Goal: Transaction & Acquisition: Purchase product/service

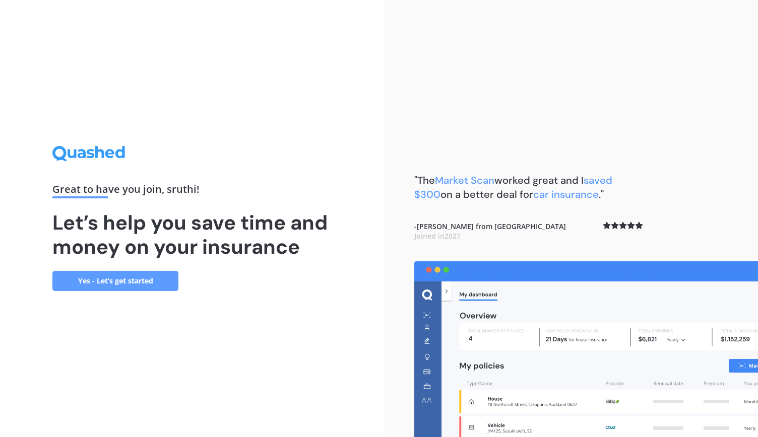
click at [118, 281] on link "Yes - Let’s get started" at bounding box center [115, 281] width 126 height 20
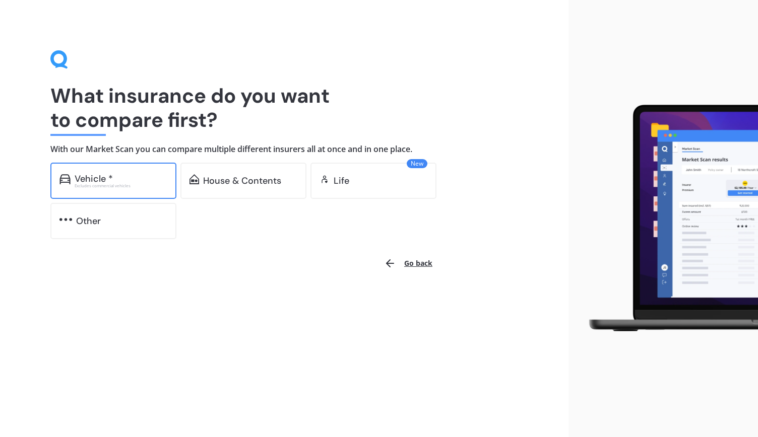
click at [125, 180] on div "Vehicle *" at bounding box center [121, 179] width 93 height 10
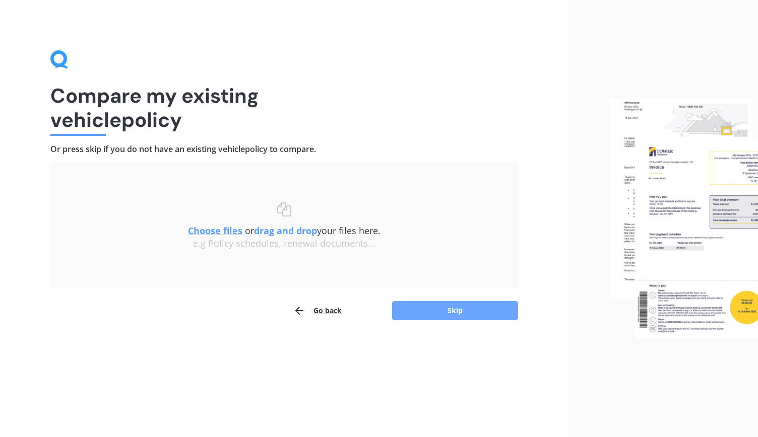
click at [463, 311] on button "Skip" at bounding box center [455, 310] width 126 height 19
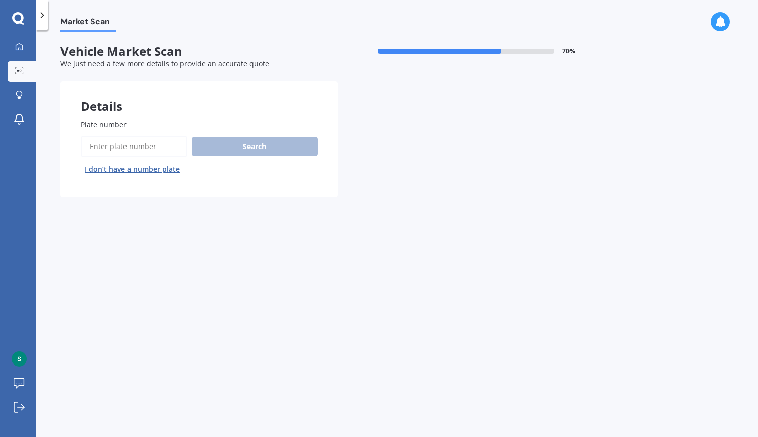
click at [168, 150] on input "Plate number" at bounding box center [134, 146] width 107 height 21
type input "RBS912"
click at [227, 148] on button "Search" at bounding box center [254, 146] width 126 height 19
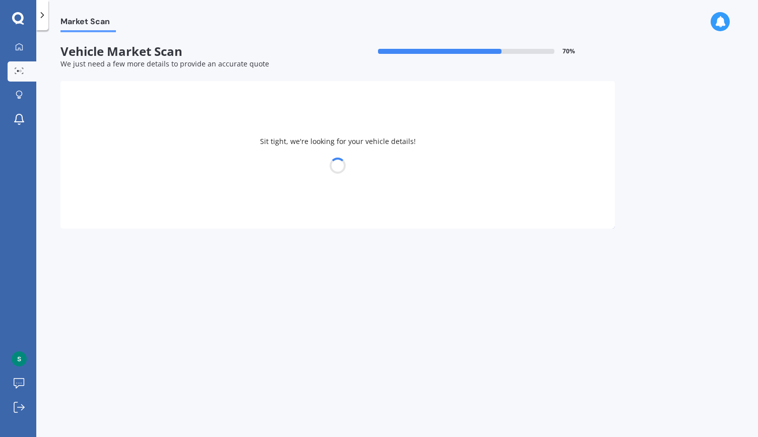
select select "TOYOTA"
select select "YARIS"
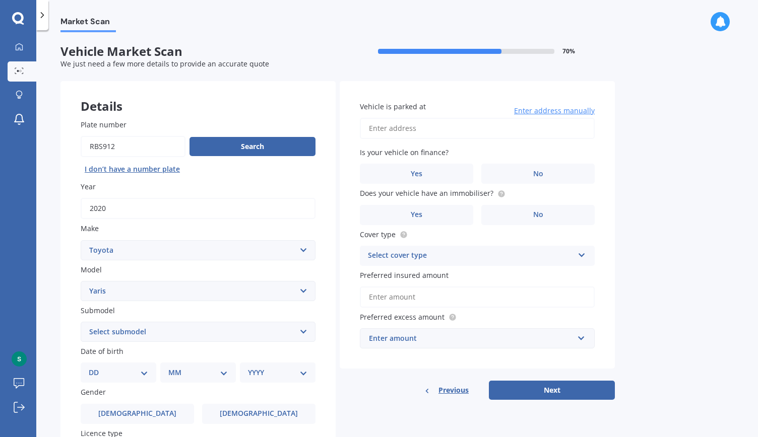
drag, startPoint x: 227, startPoint y: 148, endPoint x: 412, endPoint y: 418, distance: 326.9
click at [412, 418] on div "Details Plate number Search I don’t have a number plate Year [DATE] Make Select…" at bounding box center [337, 324] width 554 height 486
click at [307, 327] on select "Select submodel (All other) Cross 1.5 GR petrol turbo GX auto GX manual Hybrid …" at bounding box center [198, 332] width 235 height 20
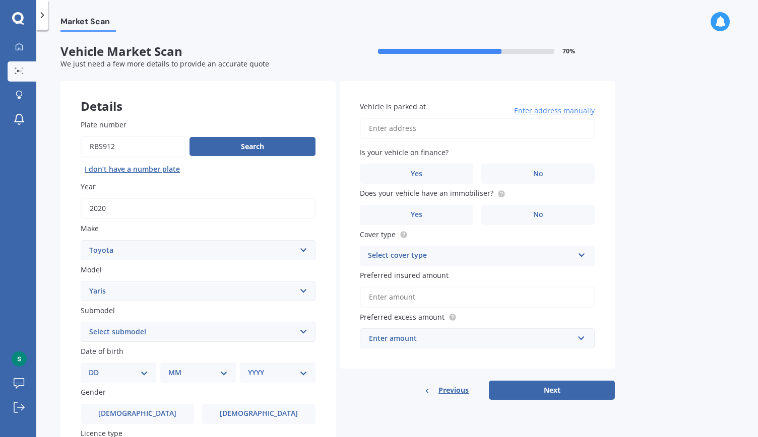
select select "HYBRID"
click at [81, 322] on select "Select submodel (All other) Cross 1.5 GR petrol turbo GX auto GX manual Hybrid …" at bounding box center [198, 332] width 235 height 20
click at [107, 370] on select "DD 01 02 03 04 05 06 07 08 09 10 11 12 13 14 15 16 17 18 19 20 21 22 23 24 25 2…" at bounding box center [118, 372] width 59 height 11
click at [148, 366] on div "DD 01 02 03 04 05 06 07 08 09 10 11 12 13 14 15 16 17 18 19 20 21 22 23 24 25 2…" at bounding box center [119, 373] width 76 height 20
click at [134, 372] on select "DD 01 02 03 04 05 06 07 08 09 10 11 12 13 14 15 16 17 18 19 20 21 22 23 24 25 2…" at bounding box center [118, 372] width 59 height 11
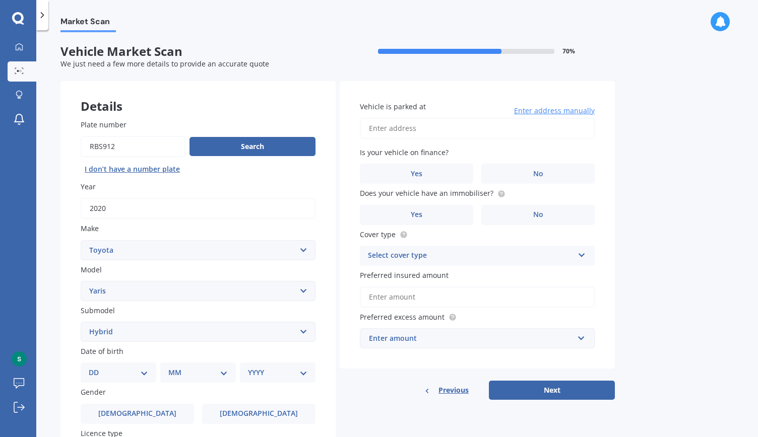
click at [134, 372] on select "DD 01 02 03 04 05 06 07 08 09 10 11 12 13 14 15 16 17 18 19 20 21 22 23 24 25 2…" at bounding box center [118, 372] width 59 height 11
select select "24"
click at [134, 372] on select "DD 01 02 03 04 05 06 07 08 09 10 11 12 13 14 15 16 17 18 19 20 21 22 23 24 25 2…" at bounding box center [118, 372] width 59 height 11
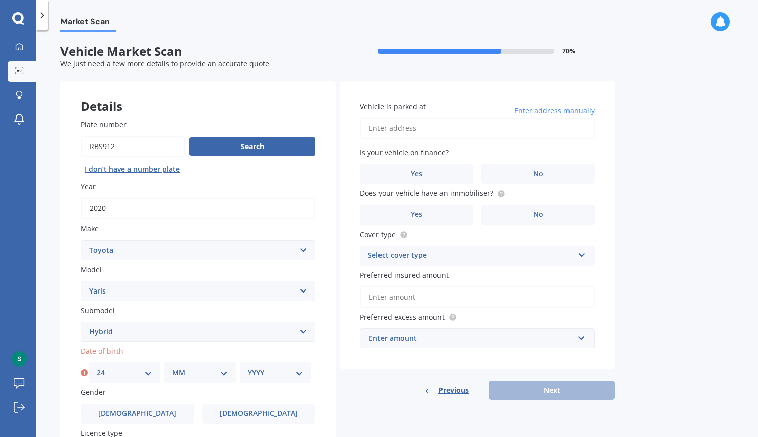
click at [203, 375] on select "MM 01 02 03 04 05 06 07 08 09 10 11 12" at bounding box center [199, 372] width 55 height 11
select select "03"
click at [172, 368] on select "MM 01 02 03 04 05 06 07 08 09 10 11 12" at bounding box center [199, 372] width 55 height 11
click at [302, 375] on select "YYYY 2025 2024 2023 2022 2021 2020 2019 2018 2017 2016 2015 2014 2013 2012 2011…" at bounding box center [275, 372] width 55 height 11
select select "1987"
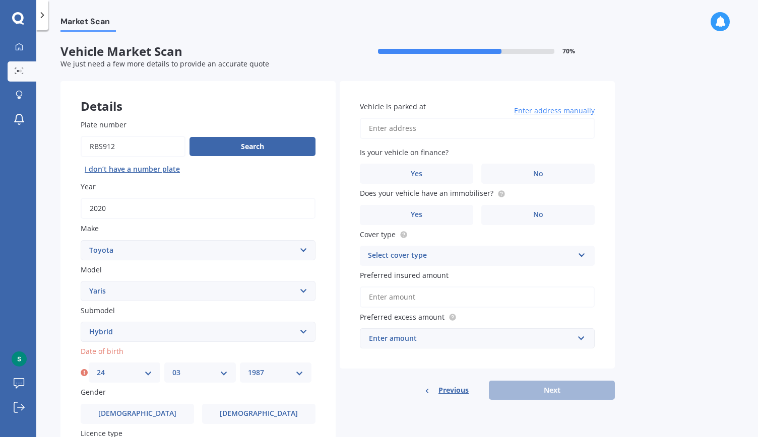
click at [248, 368] on select "YYYY 2025 2024 2023 2022 2021 2020 2019 2018 2017 2016 2015 2014 2013 2012 2011…" at bounding box center [275, 372] width 55 height 11
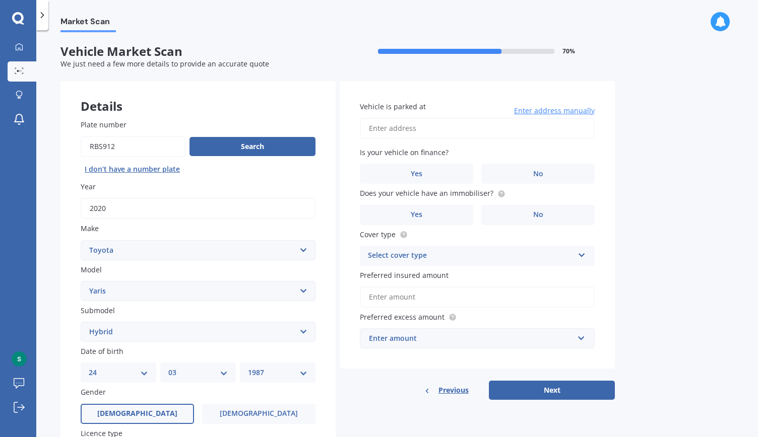
click at [176, 406] on label "[DEMOGRAPHIC_DATA]" at bounding box center [137, 414] width 113 height 20
click at [0, 0] on input "[DEMOGRAPHIC_DATA]" at bounding box center [0, 0] width 0 height 0
click at [388, 403] on div "Details Plate number Search I don’t have a number plate Year [DATE] Make Select…" at bounding box center [337, 324] width 554 height 486
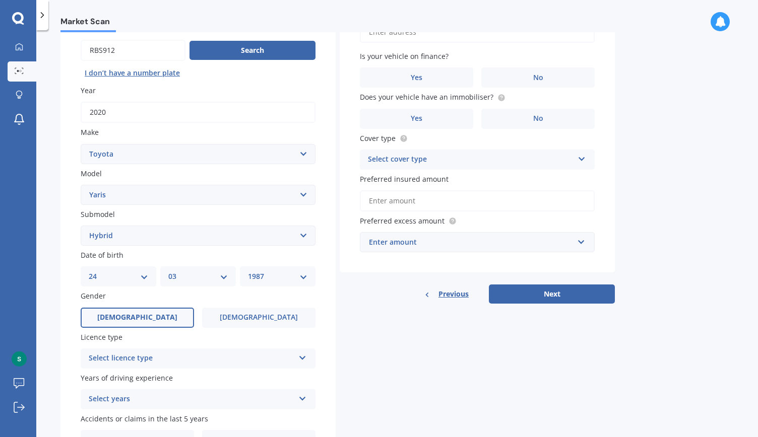
scroll to position [157, 0]
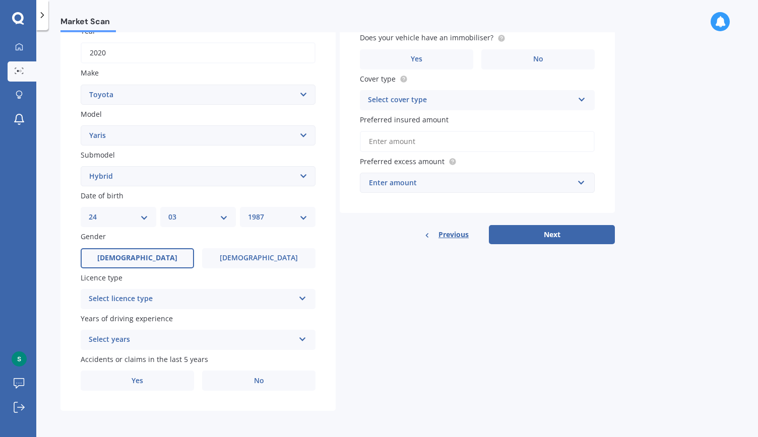
click at [388, 403] on div "Details Plate number Search I don’t have a number plate Year [DATE] Make Select…" at bounding box center [337, 168] width 554 height 486
click at [266, 299] on div "Select licence type" at bounding box center [192, 299] width 206 height 12
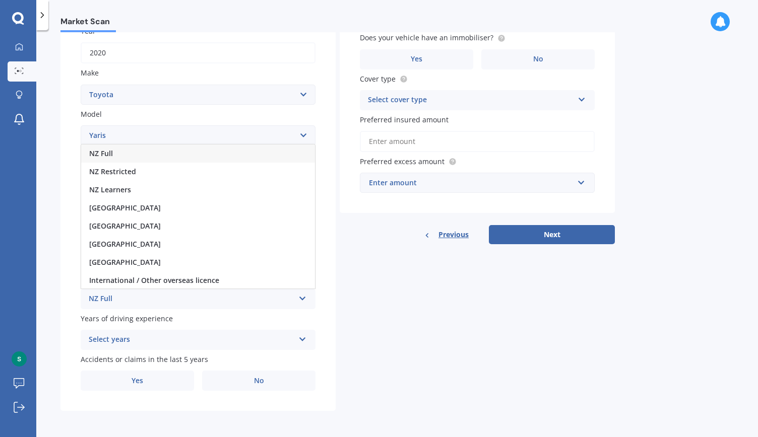
click at [208, 153] on div "NZ Full" at bounding box center [198, 154] width 234 height 18
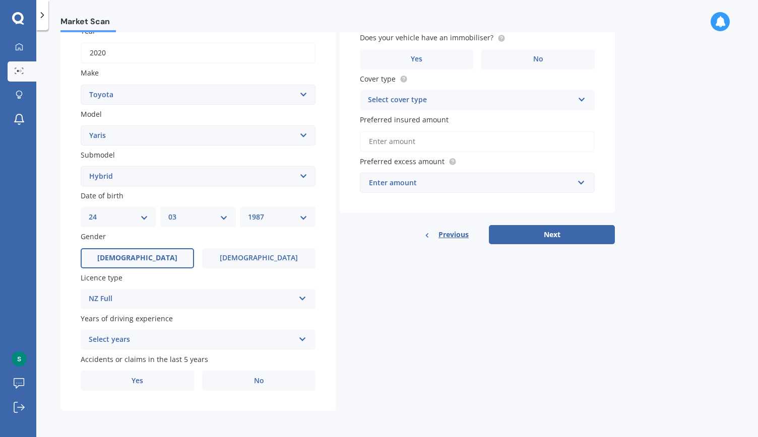
click at [141, 342] on div "Select years" at bounding box center [192, 340] width 206 height 12
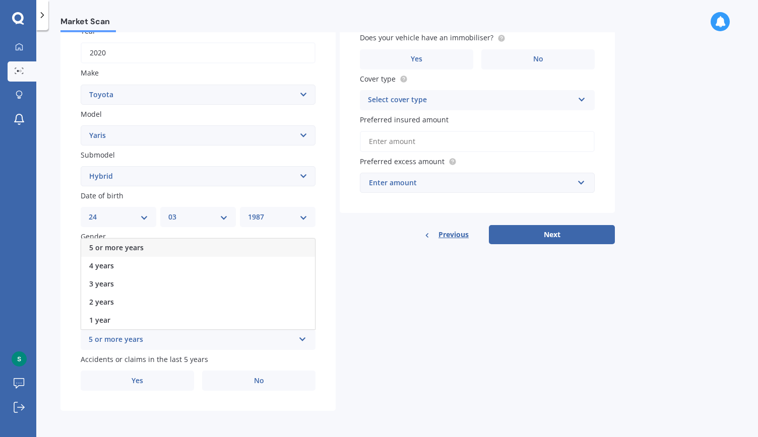
click at [151, 247] on div "5 or more years" at bounding box center [198, 248] width 234 height 18
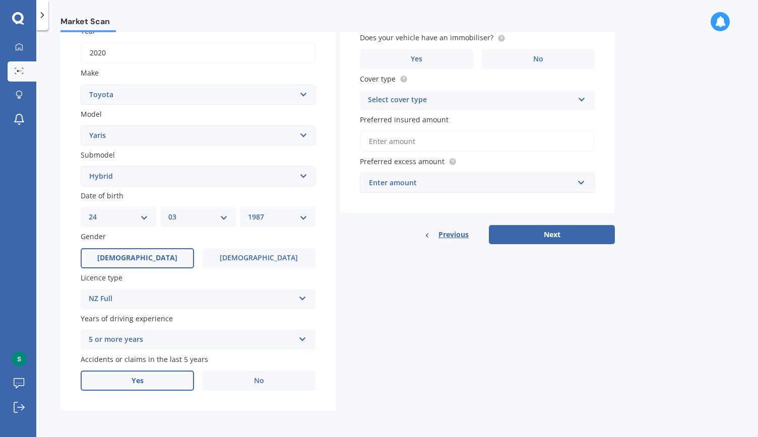
click at [157, 383] on label "Yes" at bounding box center [137, 381] width 113 height 20
click at [0, 0] on input "Yes" at bounding box center [0, 0] width 0 height 0
click at [423, 365] on div "Details Plate number Search I don’t have a number plate Year [DATE] Make Select…" at bounding box center [337, 221] width 554 height 595
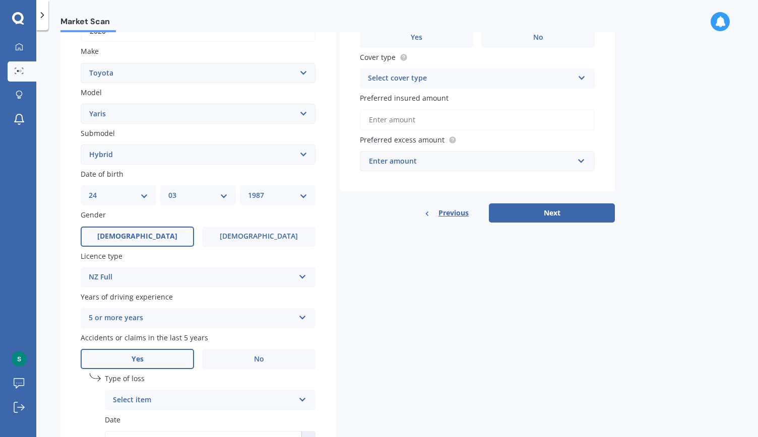
click at [423, 365] on div "Details Plate number Search I don’t have a number plate Year [DATE] Make Select…" at bounding box center [337, 201] width 554 height 595
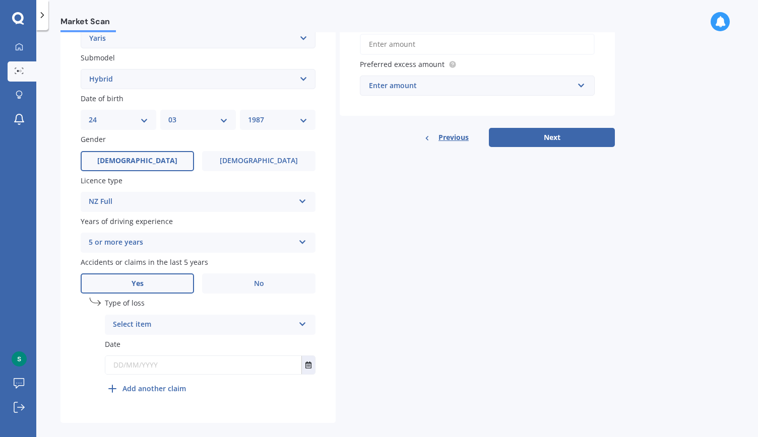
scroll to position [267, 0]
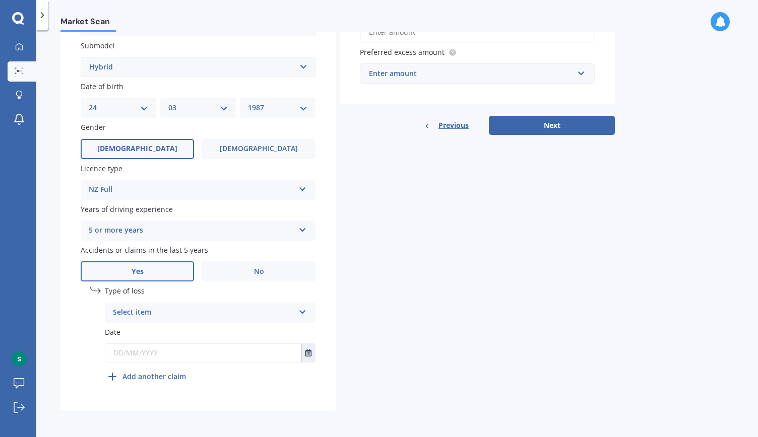
click at [293, 313] on div "Select item" at bounding box center [203, 313] width 181 height 12
click at [282, 336] on div "At fault accident" at bounding box center [210, 332] width 210 height 18
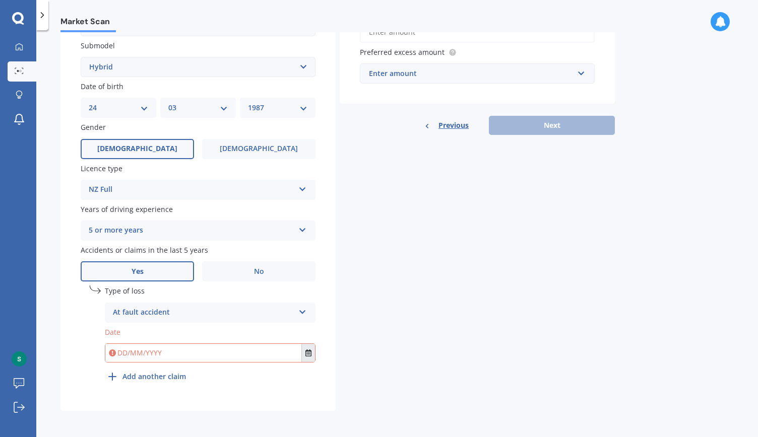
click at [312, 350] on button "Select date" at bounding box center [308, 353] width 14 height 18
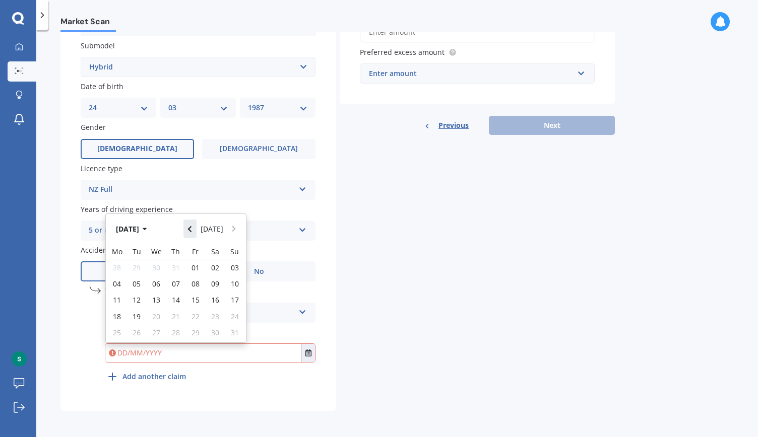
click at [196, 233] on button "Navigate back" at bounding box center [189, 229] width 13 height 18
click at [123, 299] on div "14" at bounding box center [117, 300] width 20 height 16
type input "[DATE]"
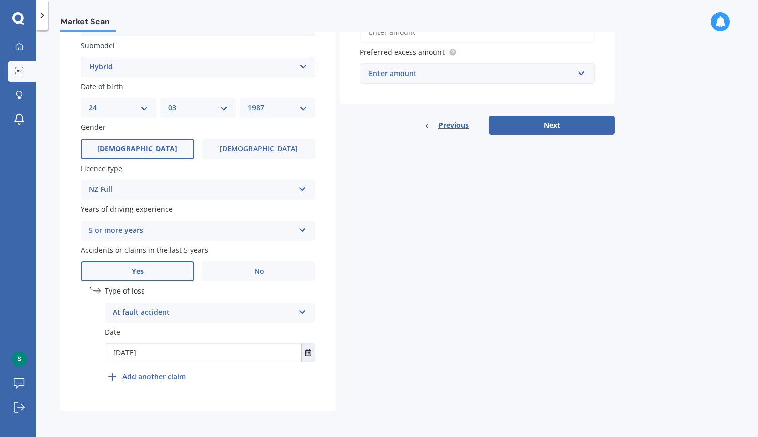
click at [552, 308] on div "Details Plate number Search I don’t have a number plate Year [DATE] Make Select…" at bounding box center [337, 113] width 554 height 595
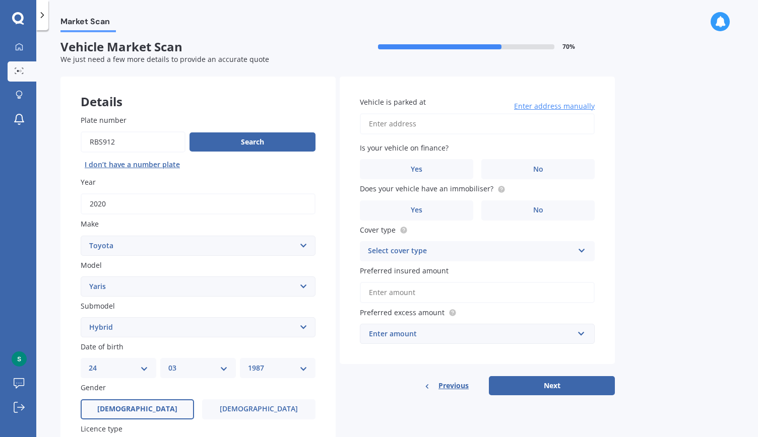
scroll to position [0, 0]
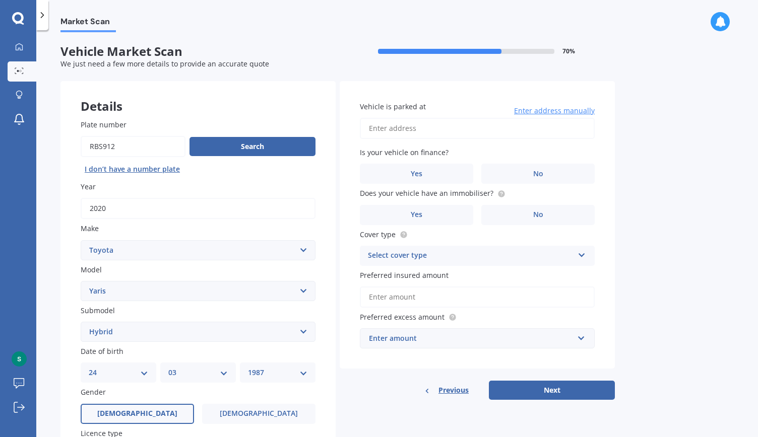
click at [450, 147] on label "Is your vehicle on finance?" at bounding box center [475, 152] width 231 height 11
click at [443, 129] on input "Vehicle is parked at" at bounding box center [477, 128] width 235 height 21
type input "[STREET_ADDRESS]"
click at [434, 174] on label "Yes" at bounding box center [416, 174] width 113 height 20
click at [0, 0] on input "Yes" at bounding box center [0, 0] width 0 height 0
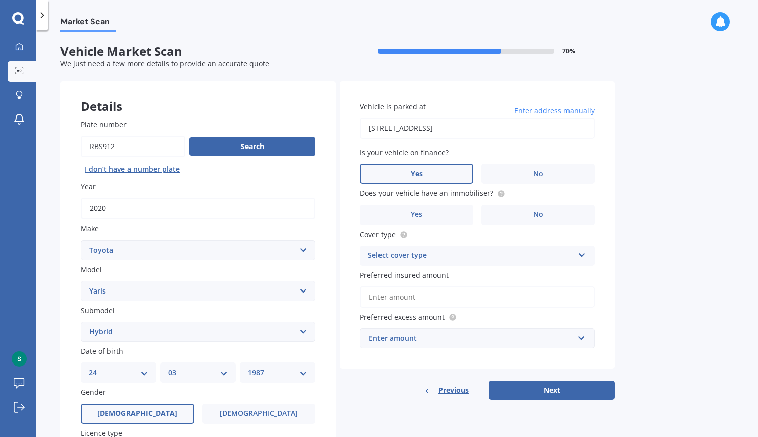
click at [434, 174] on label "Yes" at bounding box center [416, 174] width 113 height 20
click at [0, 0] on input "Yes" at bounding box center [0, 0] width 0 height 0
click at [498, 194] on circle at bounding box center [501, 193] width 7 height 7
click at [460, 207] on label "Yes" at bounding box center [416, 215] width 113 height 20
click at [0, 0] on input "Yes" at bounding box center [0, 0] width 0 height 0
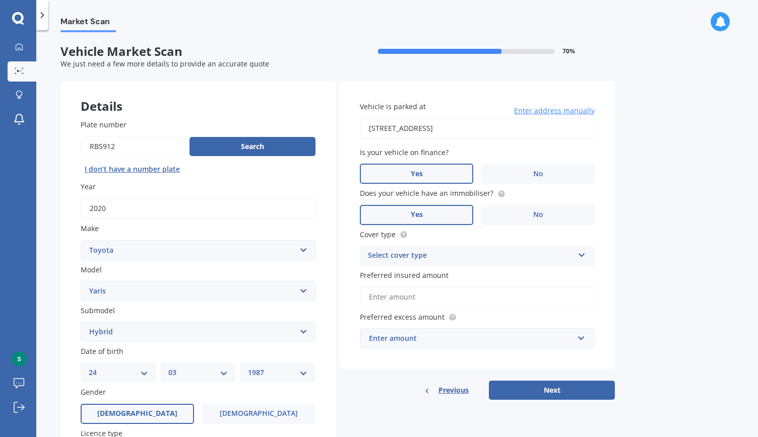
click at [478, 257] on div "Select cover type" at bounding box center [471, 256] width 206 height 12
click at [478, 266] on div "Comprehensive Comprehensive Third Party, Fire & Theft Third Party" at bounding box center [477, 256] width 235 height 20
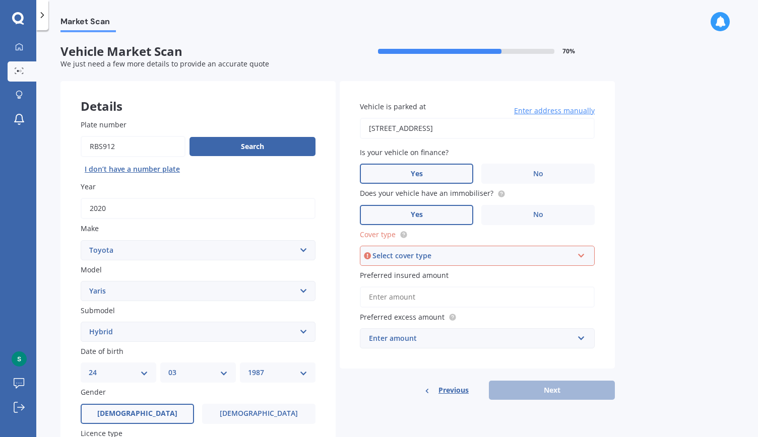
click at [479, 305] on input "Preferred insured amount" at bounding box center [477, 297] width 235 height 21
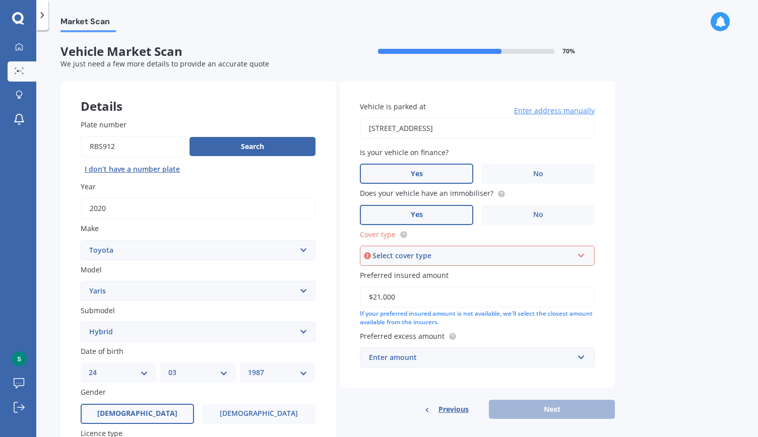
type input "$21,000"
click at [468, 356] on div "Enter amount" at bounding box center [471, 357] width 205 height 11
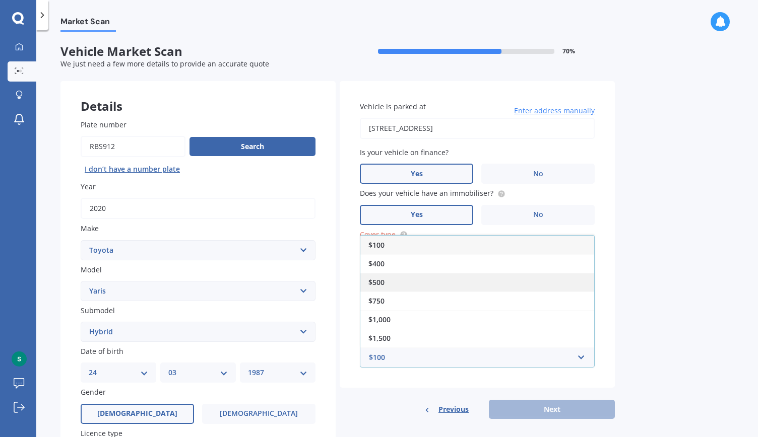
click at [410, 282] on div "$500" at bounding box center [477, 282] width 234 height 19
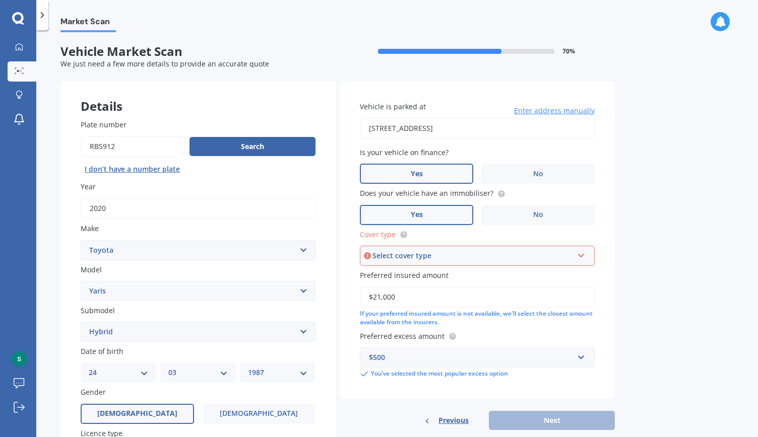
click at [556, 259] on div "Select cover type" at bounding box center [472, 255] width 201 height 11
click at [542, 270] on div "Comprehensive" at bounding box center [477, 275] width 233 height 18
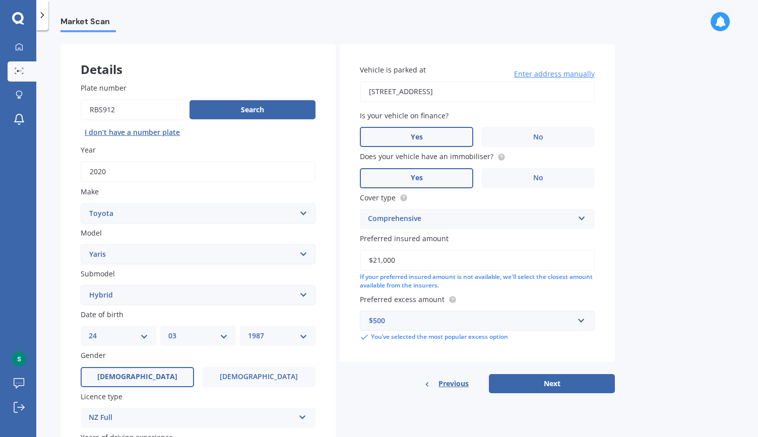
scroll to position [39, 0]
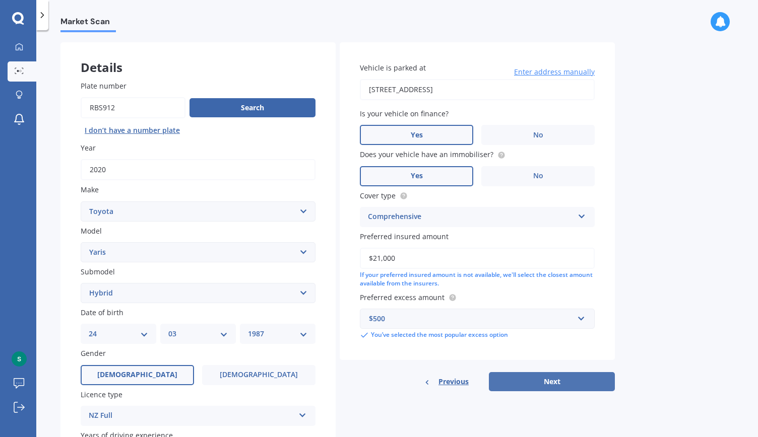
click at [558, 382] on button "Next" at bounding box center [552, 381] width 126 height 19
select select "24"
select select "03"
select select "1987"
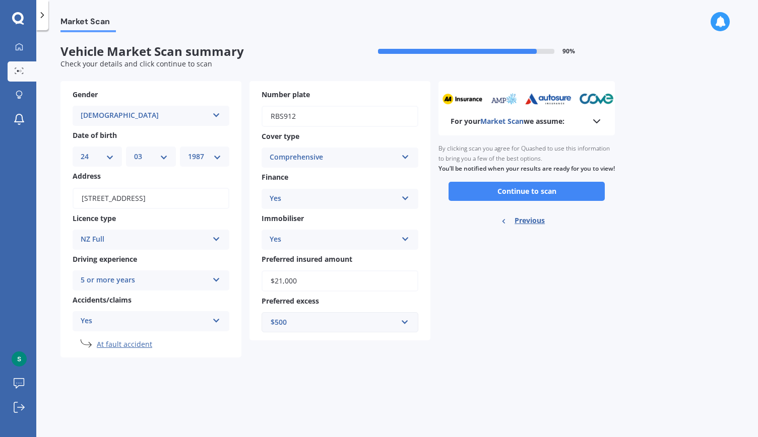
scroll to position [0, 0]
click at [536, 201] on button "Continue to scan" at bounding box center [526, 191] width 156 height 19
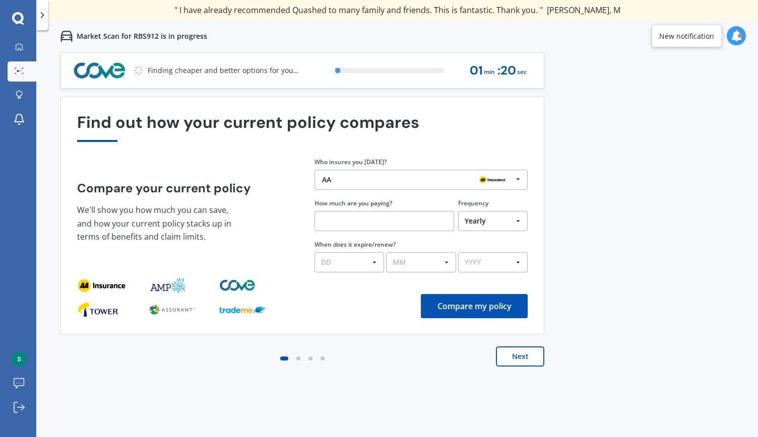
click at [514, 351] on button "Next" at bounding box center [520, 357] width 48 height 20
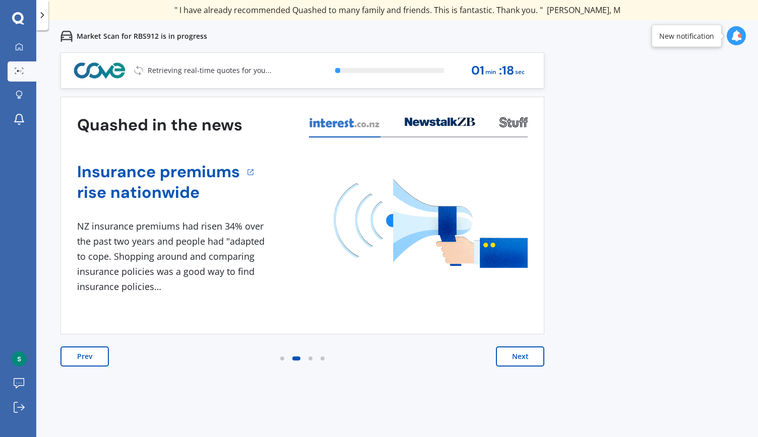
click at [514, 351] on button "Next" at bounding box center [520, 357] width 48 height 20
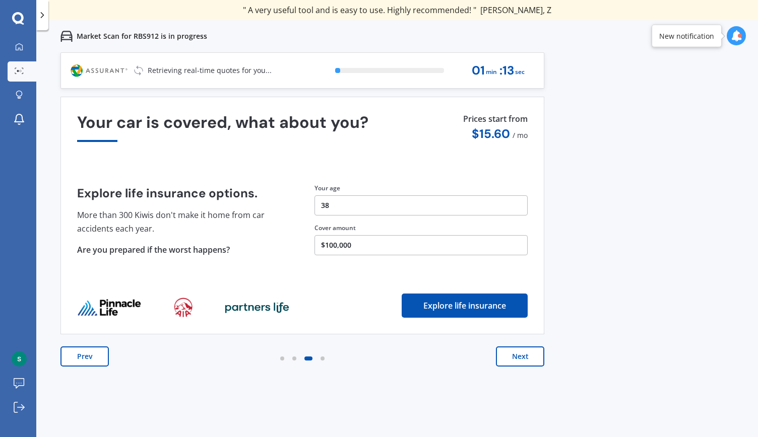
drag, startPoint x: 514, startPoint y: 351, endPoint x: 508, endPoint y: 360, distance: 11.3
click at [508, 360] on button "Next" at bounding box center [520, 357] width 48 height 20
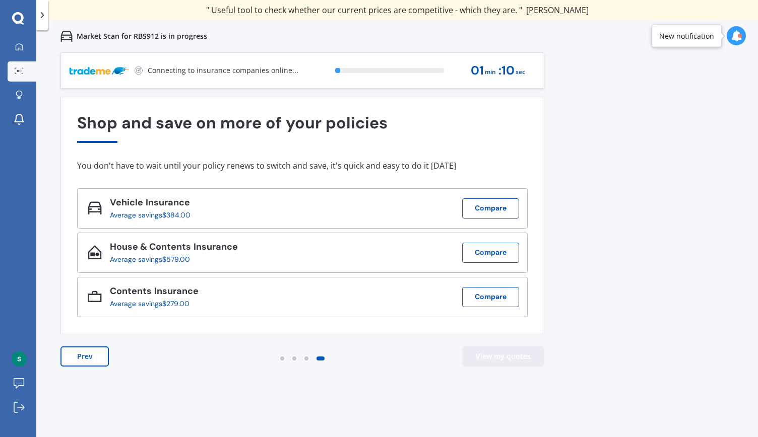
click at [508, 360] on button "View my quotes" at bounding box center [503, 357] width 82 height 20
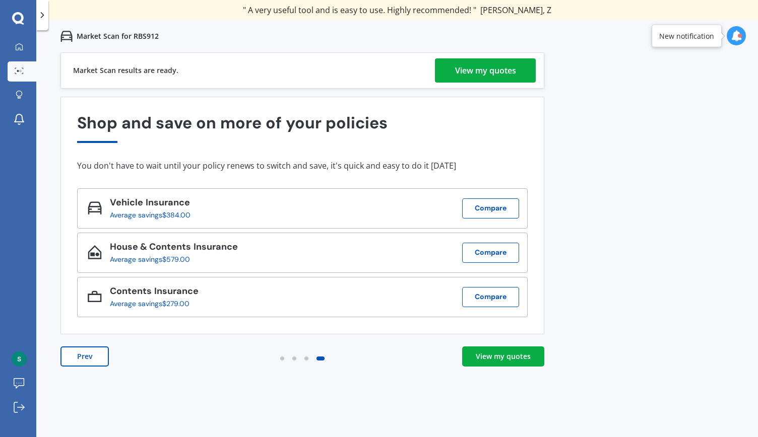
click at [479, 81] on div "View my quotes" at bounding box center [485, 70] width 61 height 24
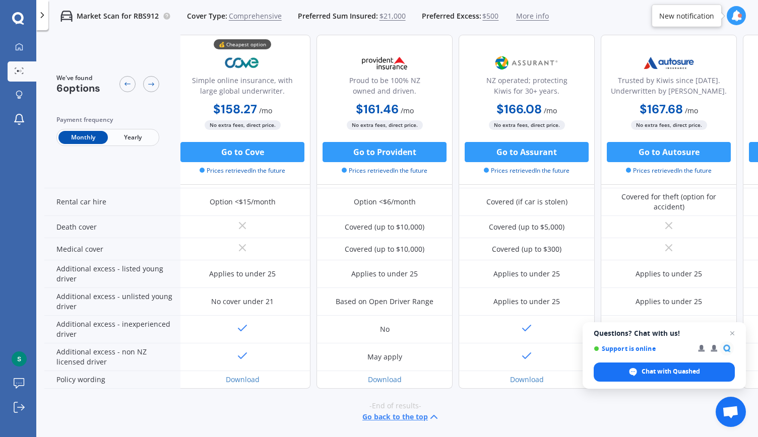
scroll to position [433, 0]
